Goal: Task Accomplishment & Management: Manage account settings

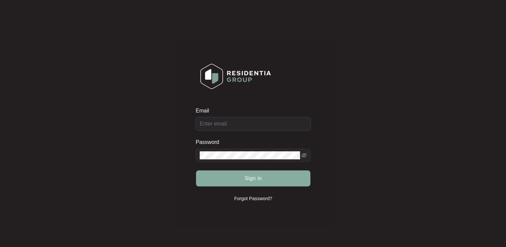
type input "[EMAIL_ADDRESS][DOMAIN_NAME]"
click at [256, 180] on span "Sign in" at bounding box center [253, 178] width 17 height 8
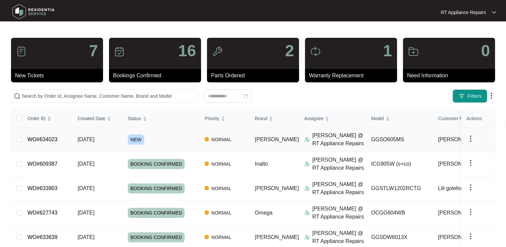
click at [48, 140] on link "WO#634023" at bounding box center [42, 140] width 30 height 6
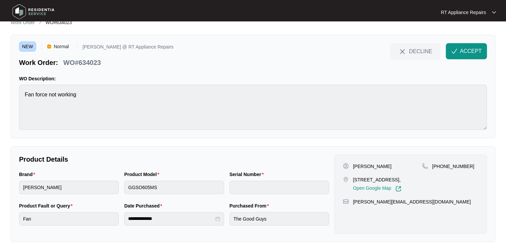
scroll to position [16, 0]
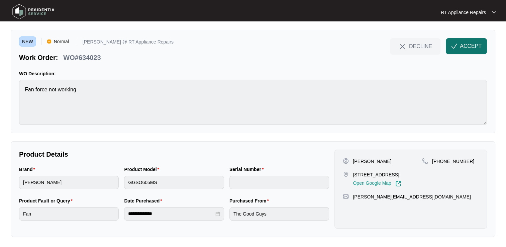
click at [465, 48] on span "ACCEPT" at bounding box center [471, 46] width 22 height 8
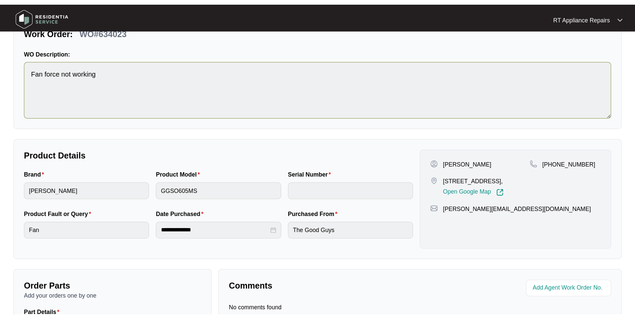
scroll to position [0, 0]
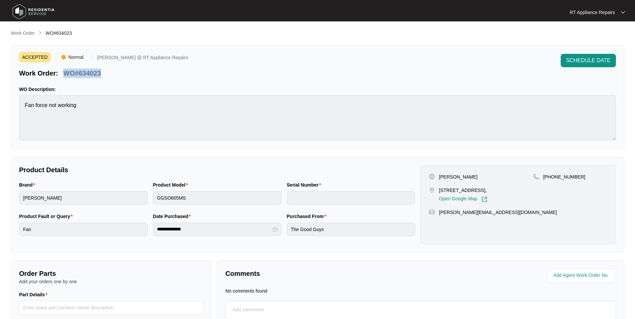
drag, startPoint x: 64, startPoint y: 73, endPoint x: 101, endPoint y: 73, distance: 37.2
click at [101, 73] on div "WO#634023" at bounding box center [82, 72] width 43 height 12
copy p "WO#634023"
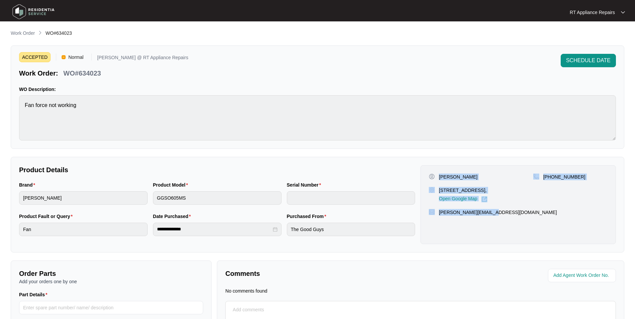
drag, startPoint x: 439, startPoint y: 177, endPoint x: 500, endPoint y: 209, distance: 68.6
click at [500, 209] on div "Carolyn Yu 8 friars cres North lakes Qld 4509, Open Google Map +61435324886 car…" at bounding box center [517, 204] width 195 height 79
copy div "Carolyn Yu 8 friars cres North lakes Qld 4509, Open Google Map +61435324886 car…"
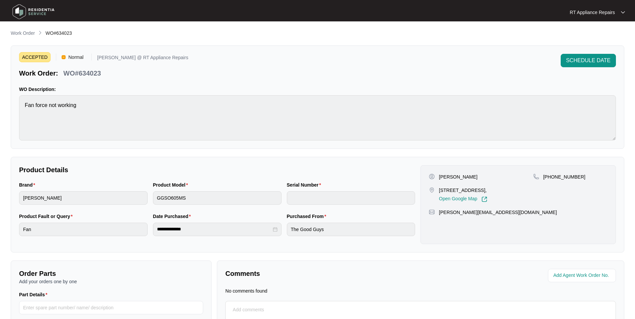
click at [66, 72] on p "WO#634023" at bounding box center [81, 73] width 37 height 9
drag, startPoint x: 65, startPoint y: 72, endPoint x: 103, endPoint y: 73, distance: 38.2
click at [103, 73] on div "WO#634023" at bounding box center [82, 72] width 43 height 12
copy div "WO#634023 SCHEDULE DATE"
click at [173, 73] on div "ACCEPTED Normal [PERSON_NAME] @ RT Appliance Repairs Work Order: WO#634023 SCHE…" at bounding box center [317, 66] width 597 height 24
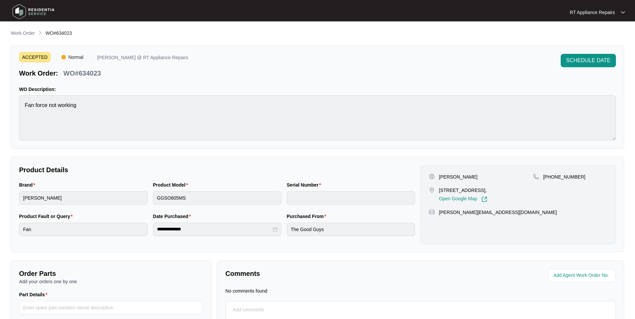
click at [418, 71] on div "ACCEPTED Normal [PERSON_NAME] @ RT Appliance Repairs Work Order: WO#634023 SCHE…" at bounding box center [317, 66] width 597 height 24
click at [597, 57] on span "SCHEDULE DATE" at bounding box center [588, 61] width 45 height 8
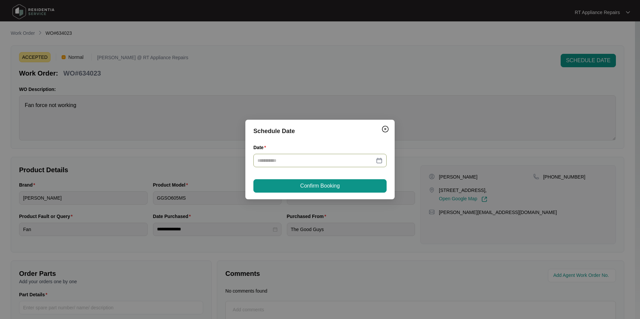
click at [339, 155] on div at bounding box center [319, 160] width 133 height 13
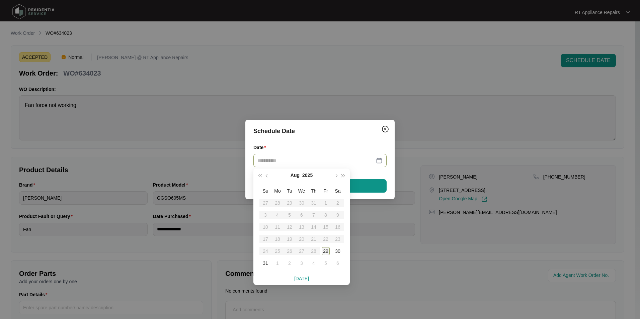
type input "**********"
click at [328, 263] on div "5" at bounding box center [326, 263] width 8 height 8
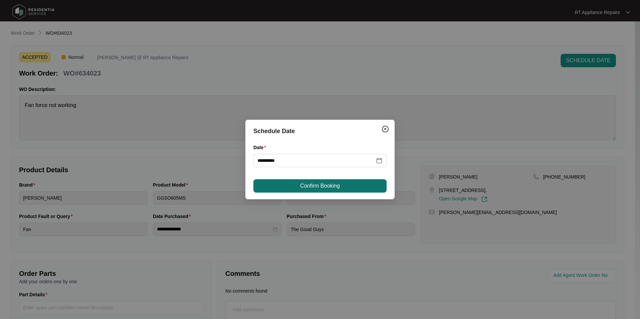
click at [344, 189] on button "Confirm Booking" at bounding box center [319, 185] width 133 height 13
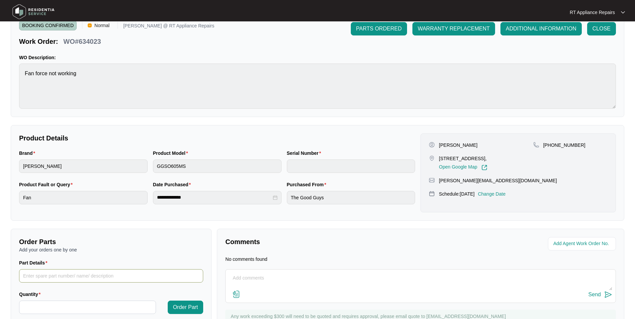
scroll to position [62, 0]
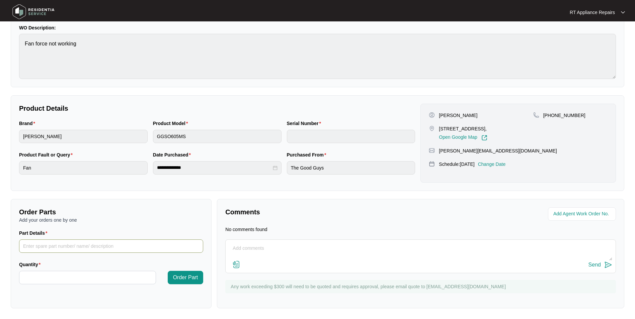
click at [30, 248] on input "Part Details" at bounding box center [111, 246] width 184 height 13
paste input "17471100000261"
type input "1 x Loc A62 - 17471100000261 - turbo heating element"
click at [148, 280] on input "Quantity" at bounding box center [87, 277] width 136 height 13
type input "*"
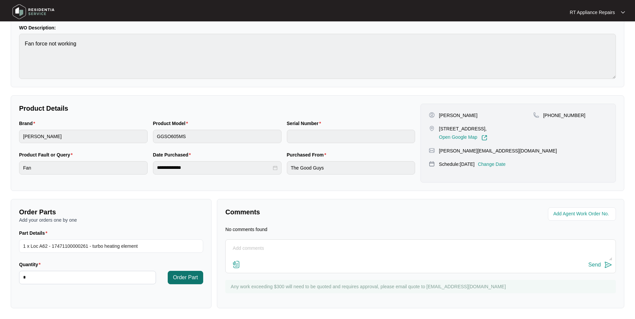
click at [185, 282] on button "Order Part" at bounding box center [186, 277] width 36 height 13
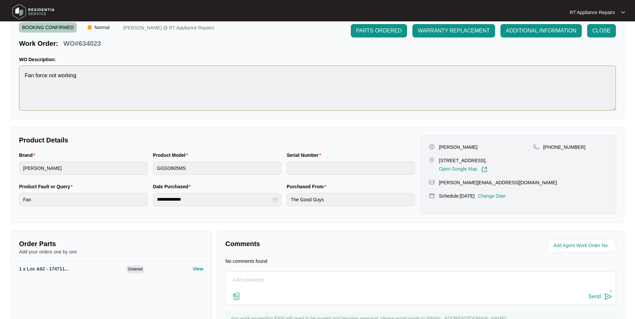
scroll to position [0, 0]
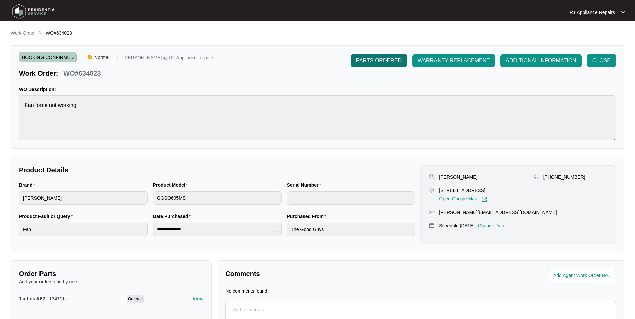
click at [400, 62] on span "PARTS ORDERED" at bounding box center [379, 61] width 46 height 8
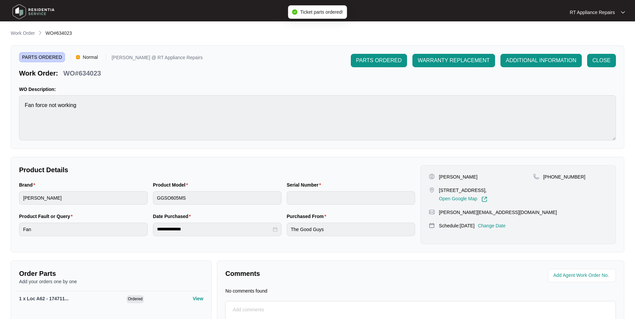
click at [616, 8] on div "RT Appliance Repairs RT Applian..." at bounding box center [317, 12] width 620 height 21
click at [610, 9] on p "RT Appliance Repairs" at bounding box center [592, 12] width 45 height 7
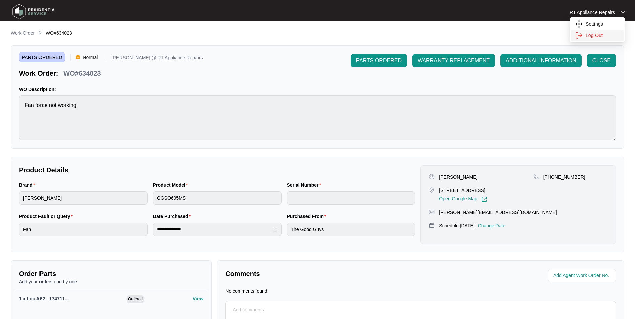
click at [604, 35] on p "Log Out" at bounding box center [603, 35] width 34 height 7
